Goal: Transaction & Acquisition: Subscribe to service/newsletter

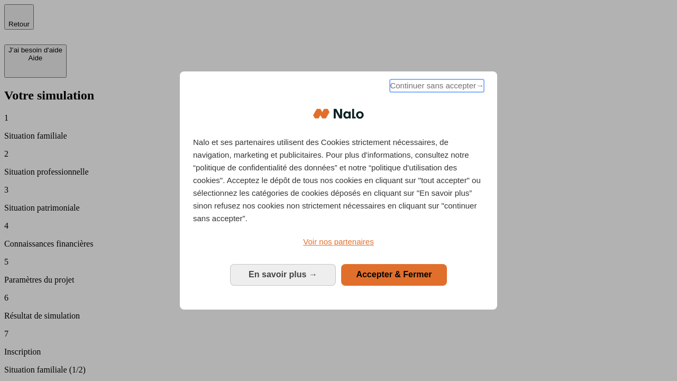
click at [436, 87] on span "Continuer sans accepter →" at bounding box center [437, 85] width 94 height 13
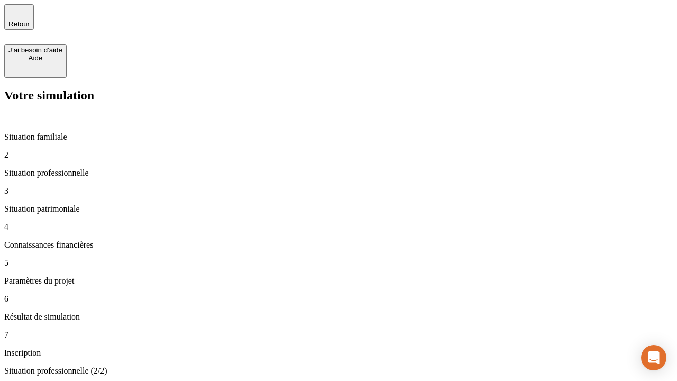
type input "30 000"
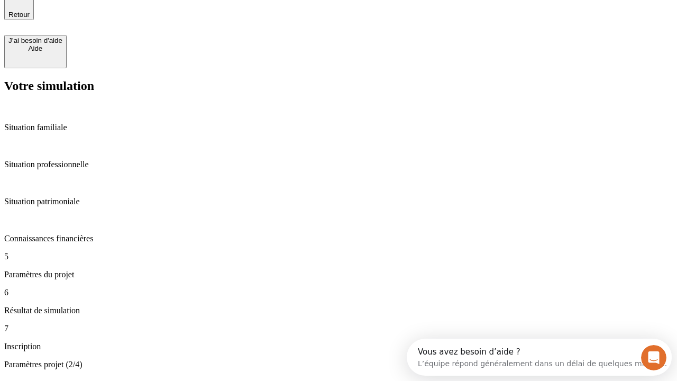
scroll to position [20, 0]
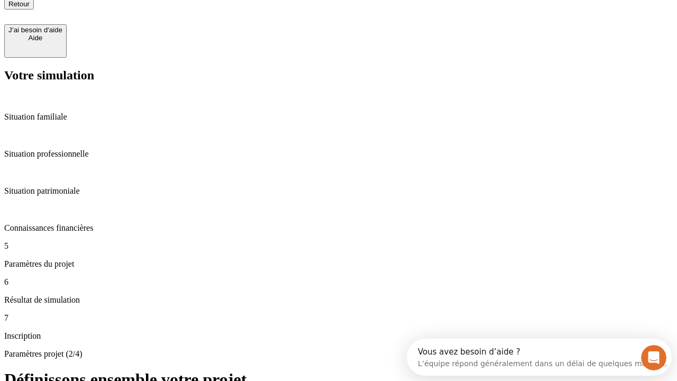
type input "25"
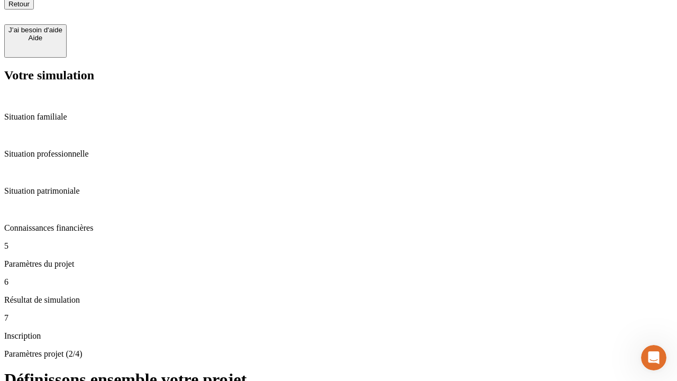
type input "1 000"
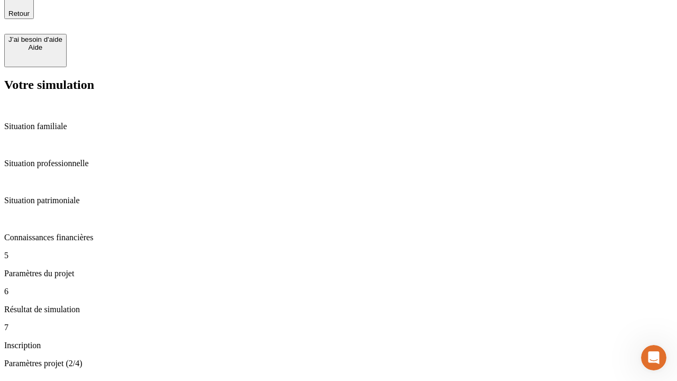
type input "640"
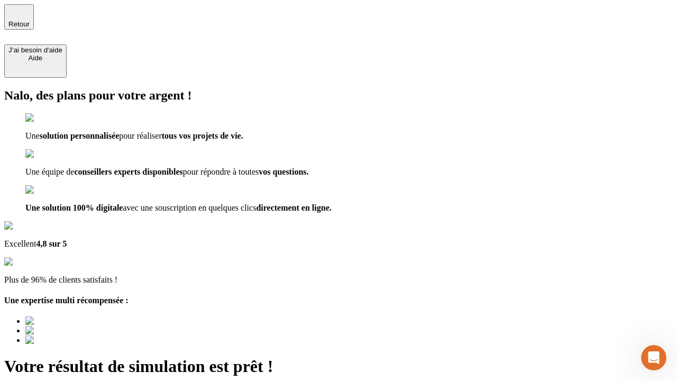
type input "[EMAIL_ADDRESS][PERSON_NAME][DOMAIN_NAME]"
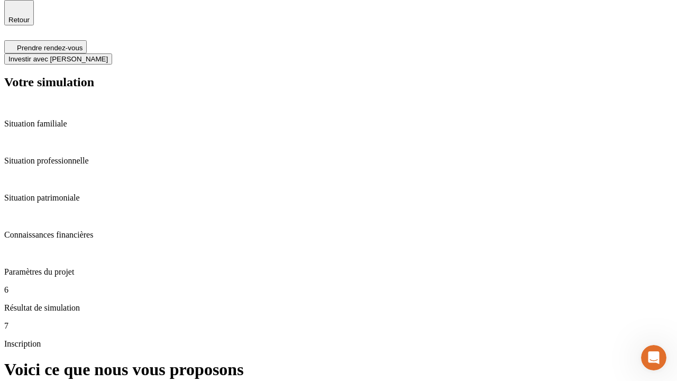
click at [108, 55] on span "Investir avec [PERSON_NAME]" at bounding box center [57, 59] width 99 height 8
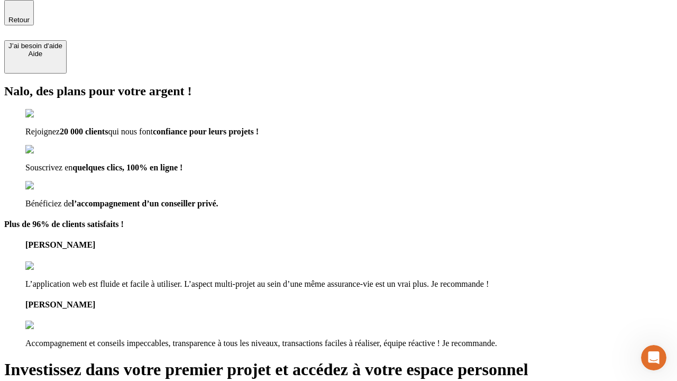
scroll to position [3, 0]
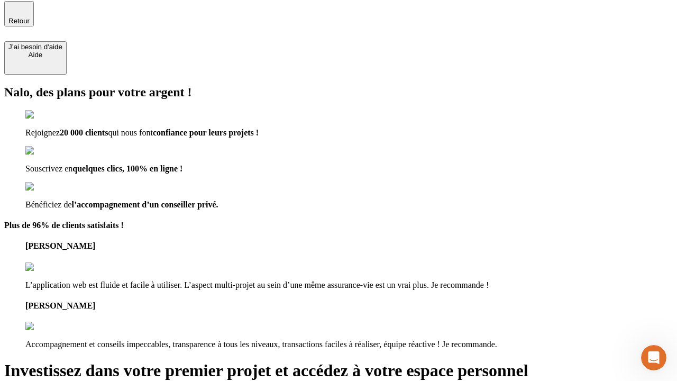
type input "[EMAIL_ADDRESS][PERSON_NAME][DOMAIN_NAME]"
